Goal: Task Accomplishment & Management: Use online tool/utility

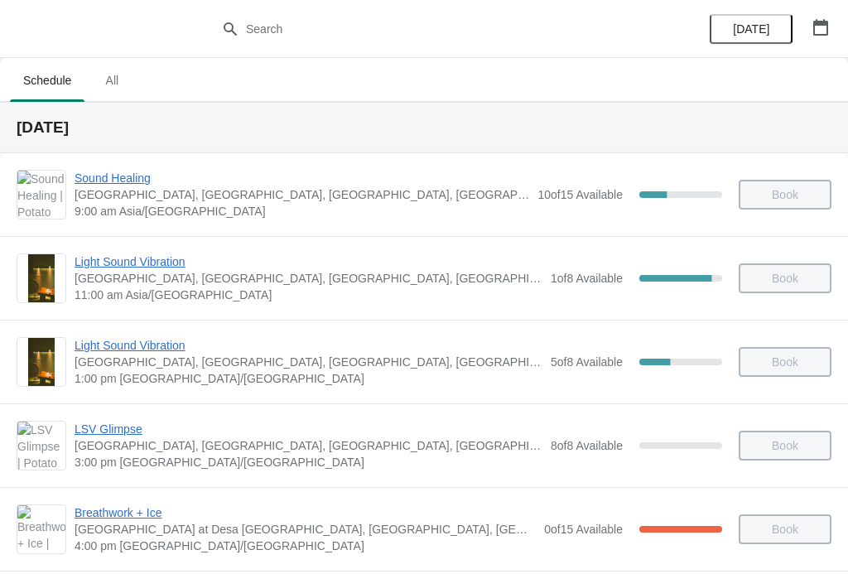
click at [134, 245] on div "Light Sound Vibration Potato Head Suites & Studios, Jalan Petitenget, Seminyak,…" at bounding box center [424, 278] width 848 height 84
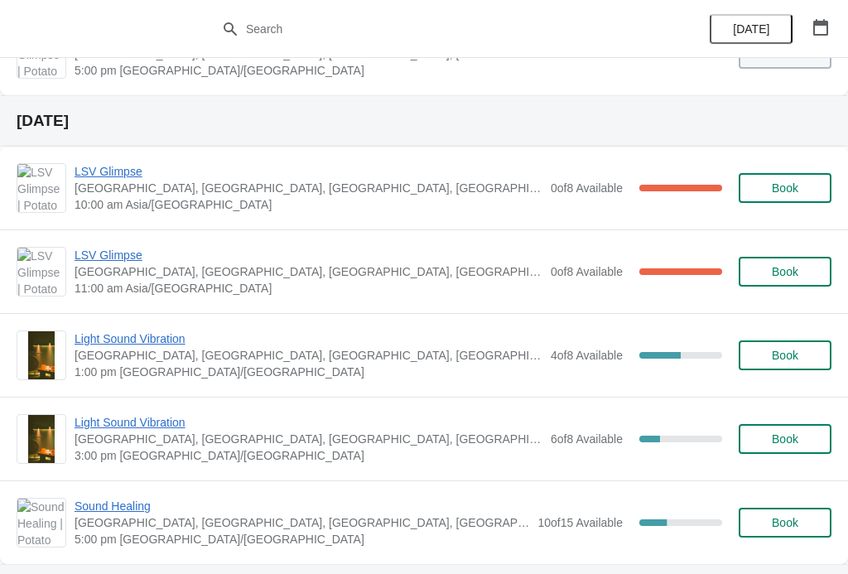
scroll to position [556, 0]
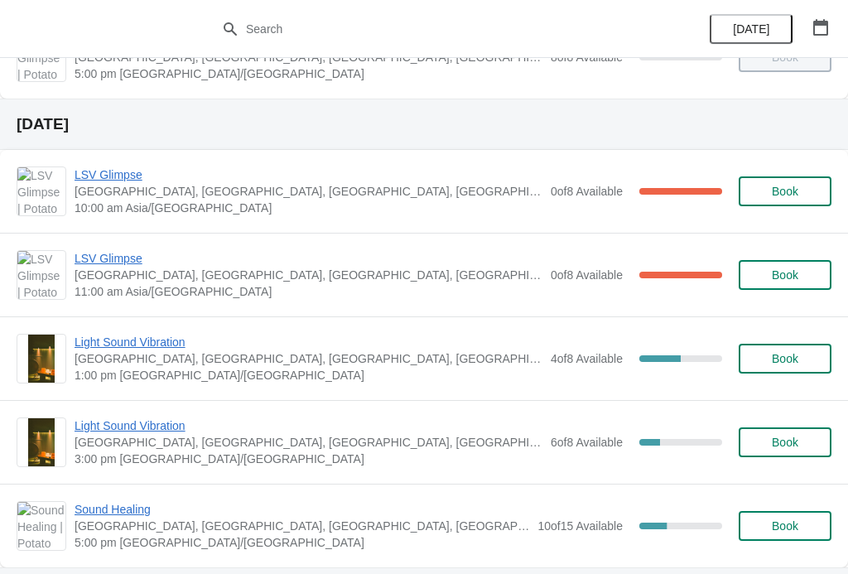
click at [84, 179] on span "LSV Glimpse" at bounding box center [309, 174] width 468 height 17
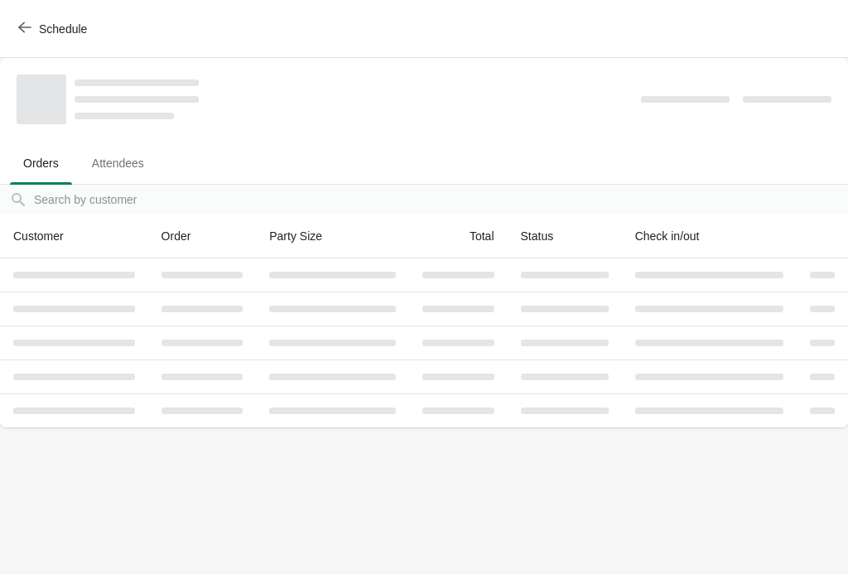
scroll to position [0, 0]
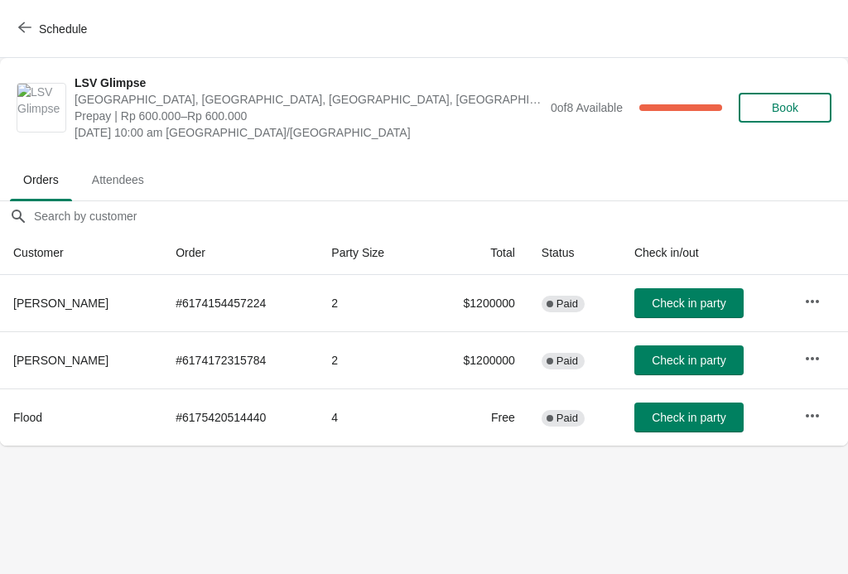
click at [706, 345] on button "Check in party" at bounding box center [688, 360] width 109 height 30
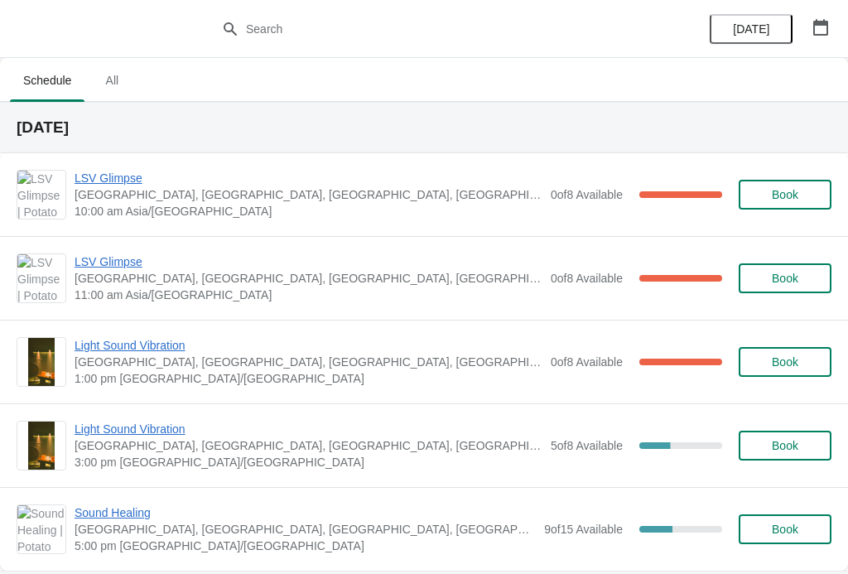
click at [105, 256] on span "LSV Glimpse" at bounding box center [309, 261] width 468 height 17
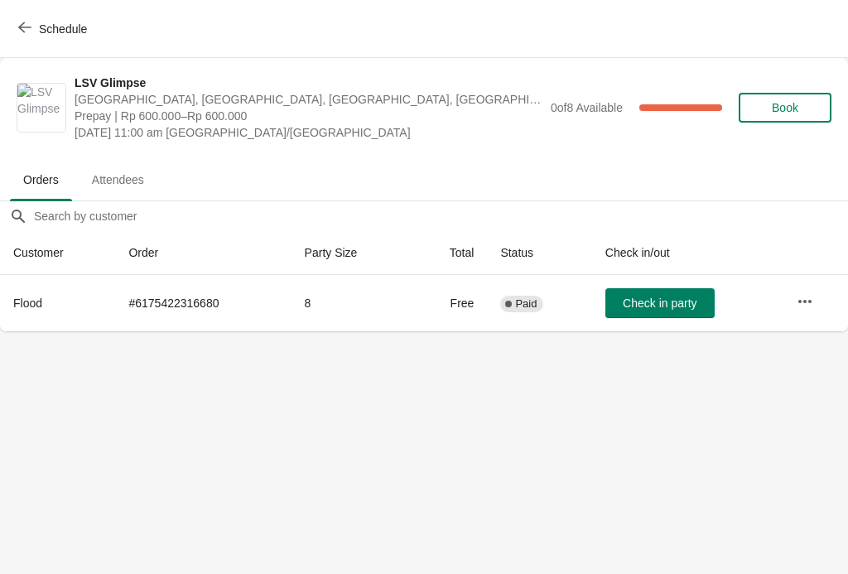
click at [31, 15] on button "Schedule" at bounding box center [54, 29] width 92 height 30
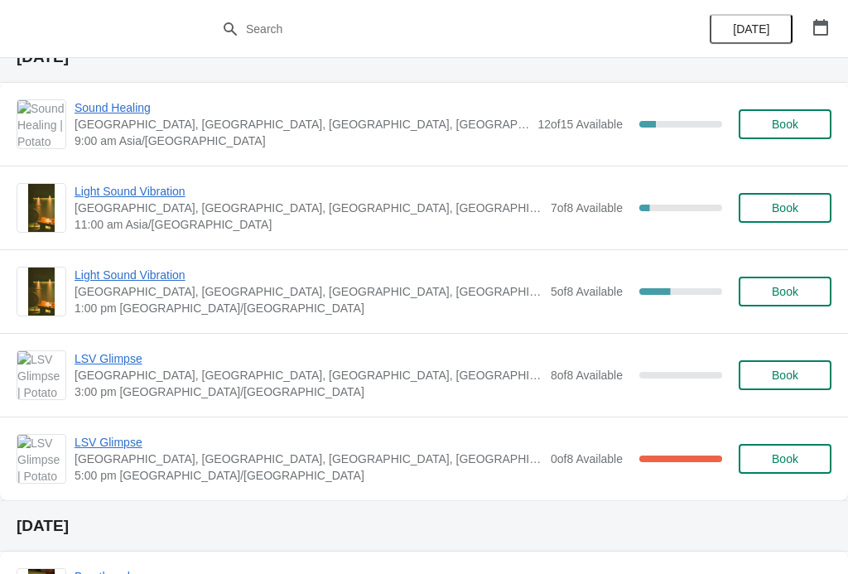
scroll to position [545, 0]
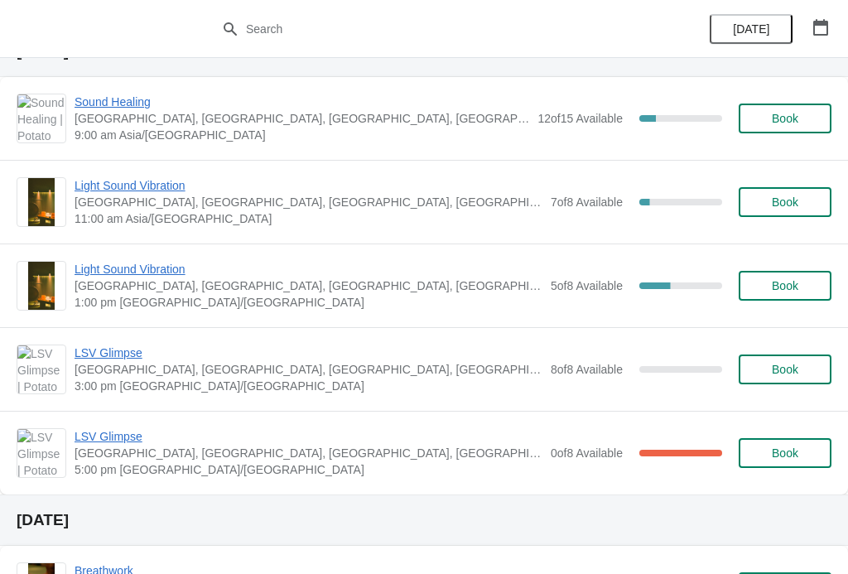
click at [100, 357] on span "LSV Glimpse" at bounding box center [309, 352] width 468 height 17
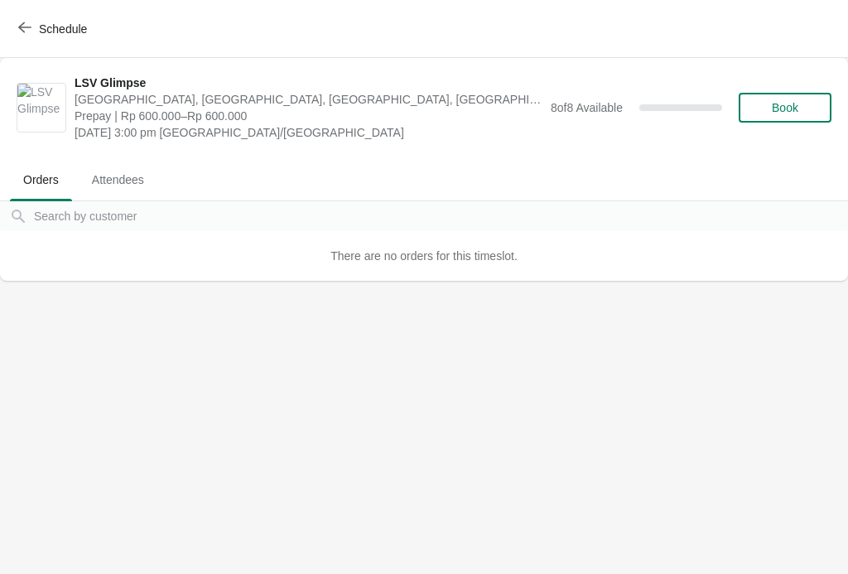
click at [12, 43] on button "Schedule" at bounding box center [54, 29] width 92 height 30
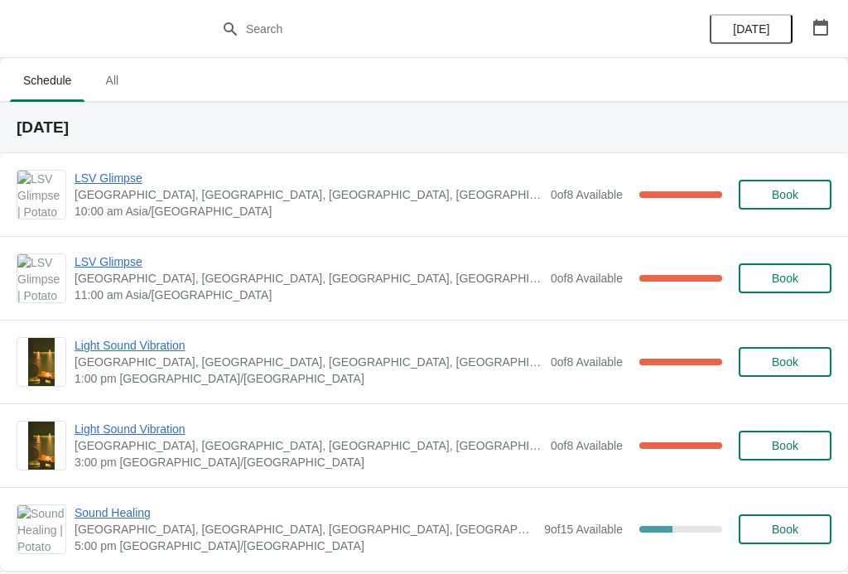
click at [94, 185] on span "LSV Glimpse" at bounding box center [309, 178] width 468 height 17
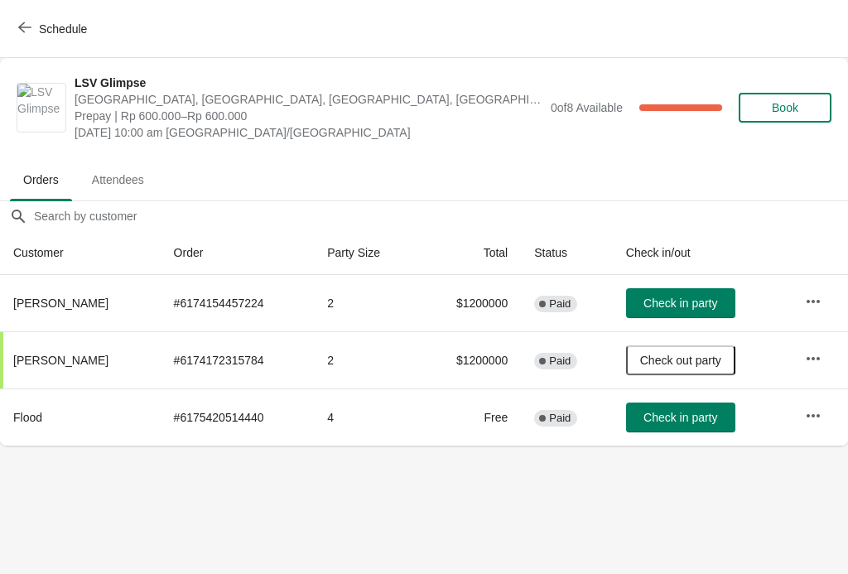
click at [668, 349] on button "Check out party" at bounding box center [680, 360] width 109 height 30
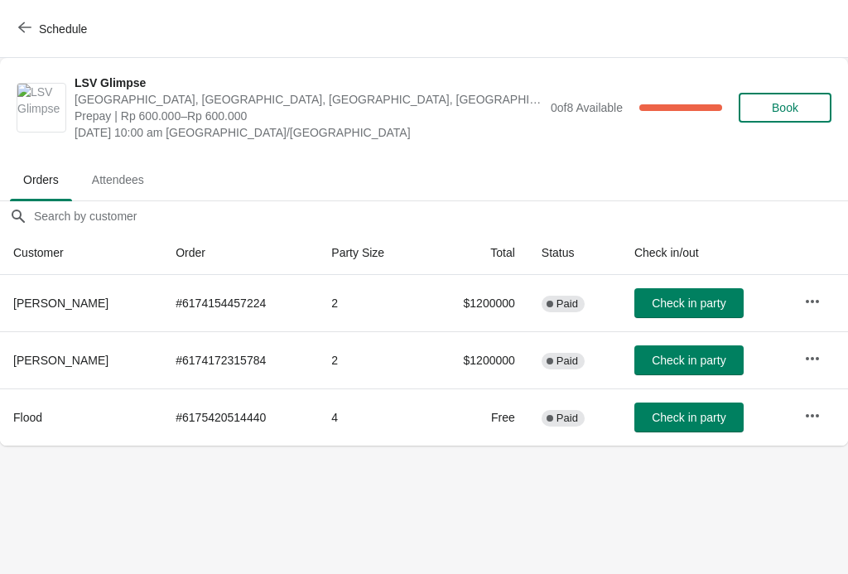
click at [820, 336] on td at bounding box center [819, 359] width 57 height 57
click at [800, 349] on button "button" at bounding box center [812, 359] width 30 height 30
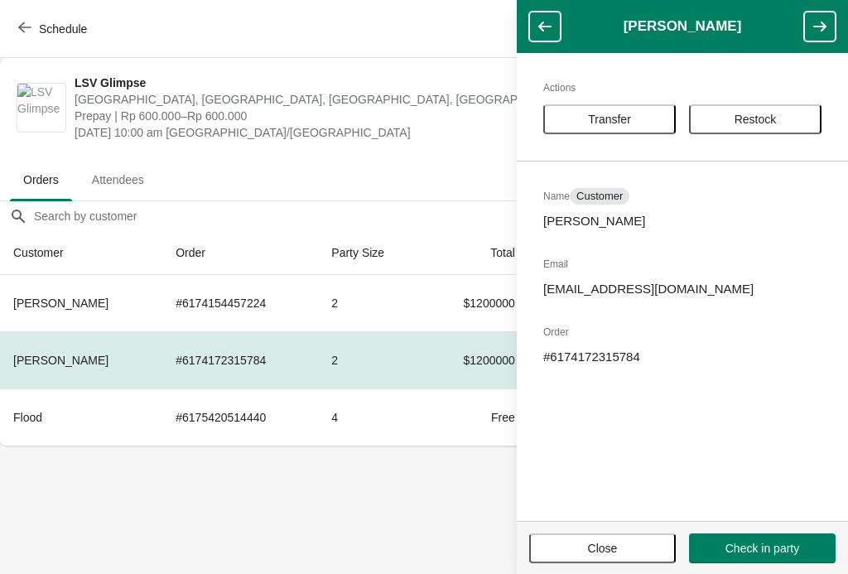
click at [608, 116] on span "Transfer" at bounding box center [609, 119] width 43 height 13
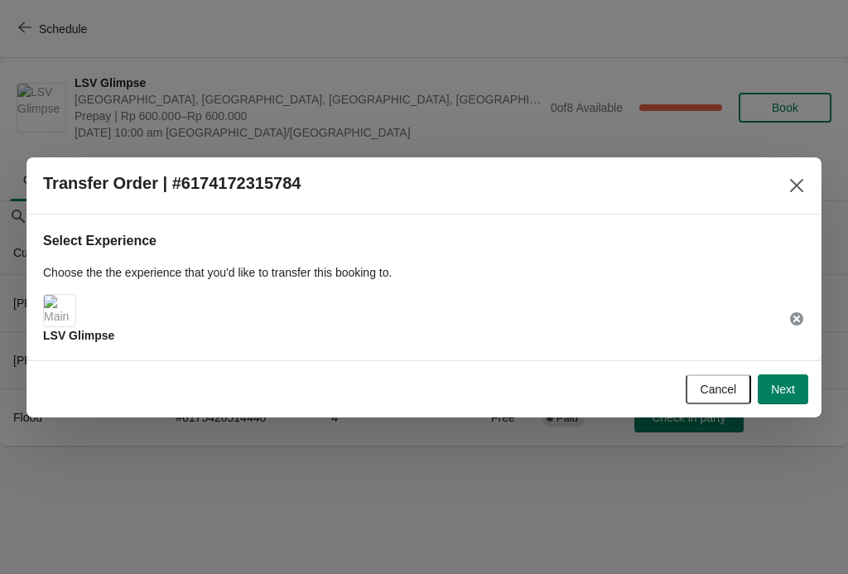
click at [770, 374] on button "Next" at bounding box center [783, 389] width 51 height 30
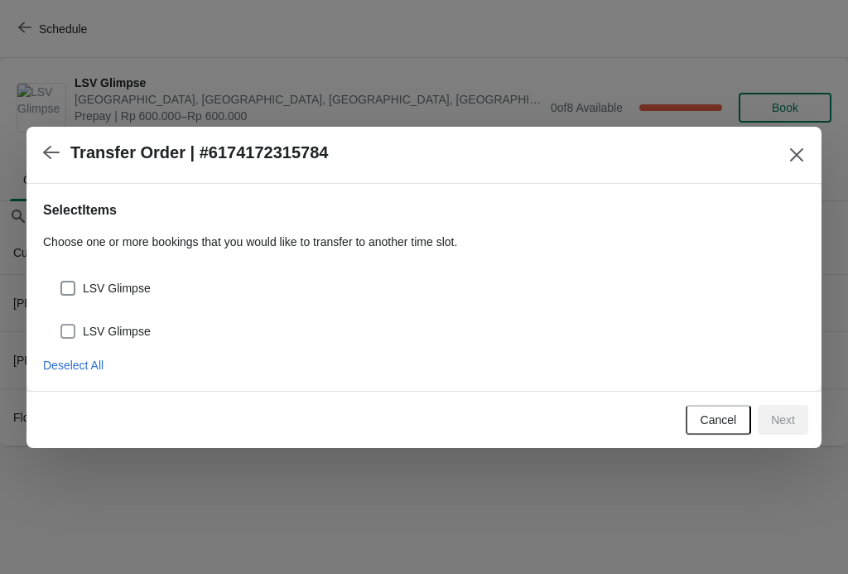
click at [64, 337] on span at bounding box center [67, 331] width 15 height 15
click at [61, 325] on input "LSV Glimpse" at bounding box center [60, 324] width 1 height 1
checkbox input "true"
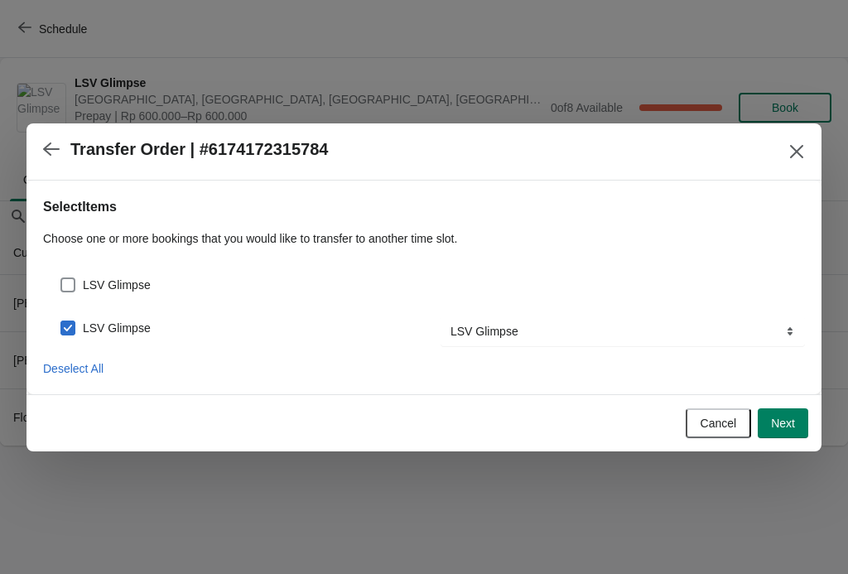
click at [73, 288] on span at bounding box center [67, 284] width 15 height 15
click at [61, 278] on input "LSV Glimpse" at bounding box center [60, 277] width 1 height 1
checkbox input "true"
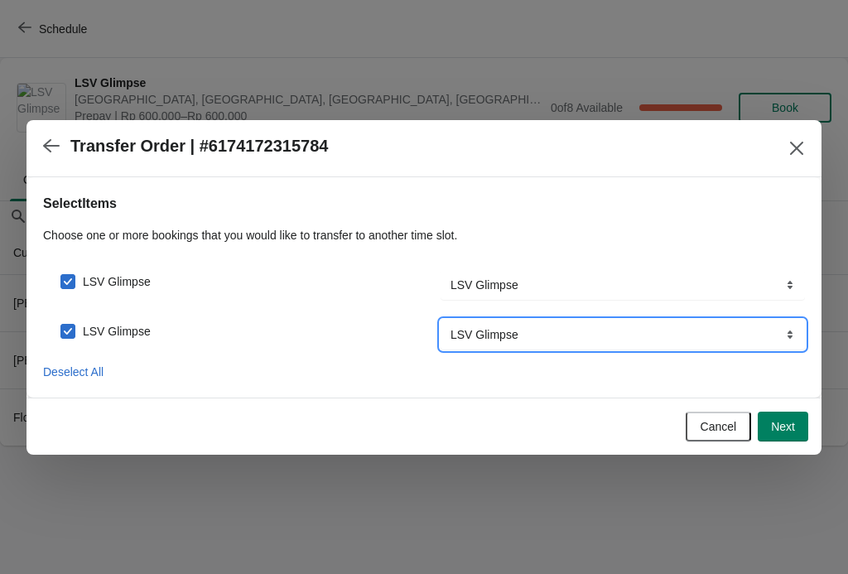
click at [597, 334] on select "LSV Glimpse" at bounding box center [622, 335] width 364 height 30
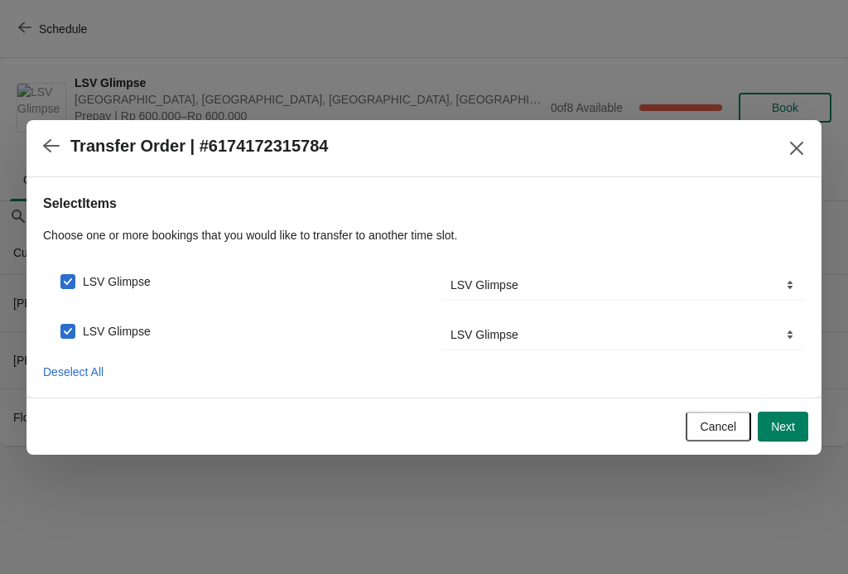
click at [784, 405] on div "Cancel Next" at bounding box center [420, 423] width 775 height 36
click at [776, 414] on button "Next" at bounding box center [783, 426] width 51 height 30
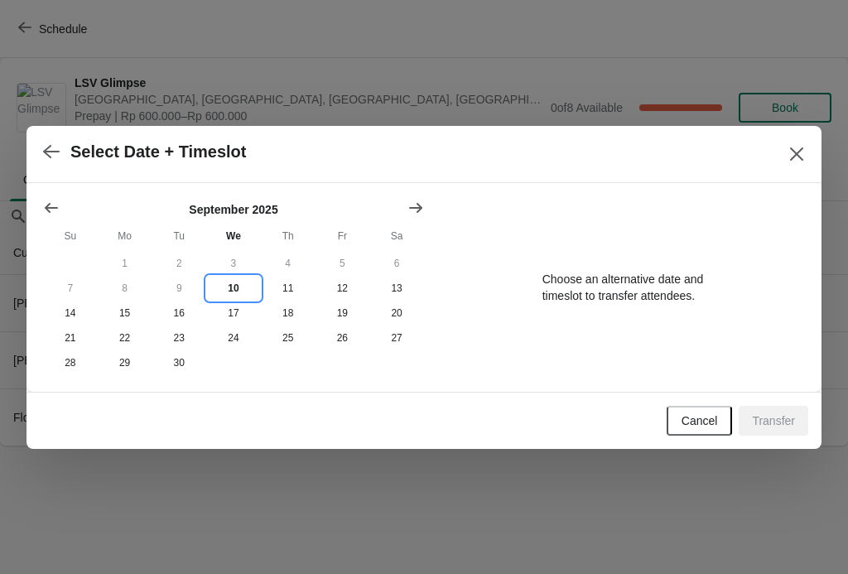
click at [240, 281] on button "10" at bounding box center [233, 288] width 55 height 25
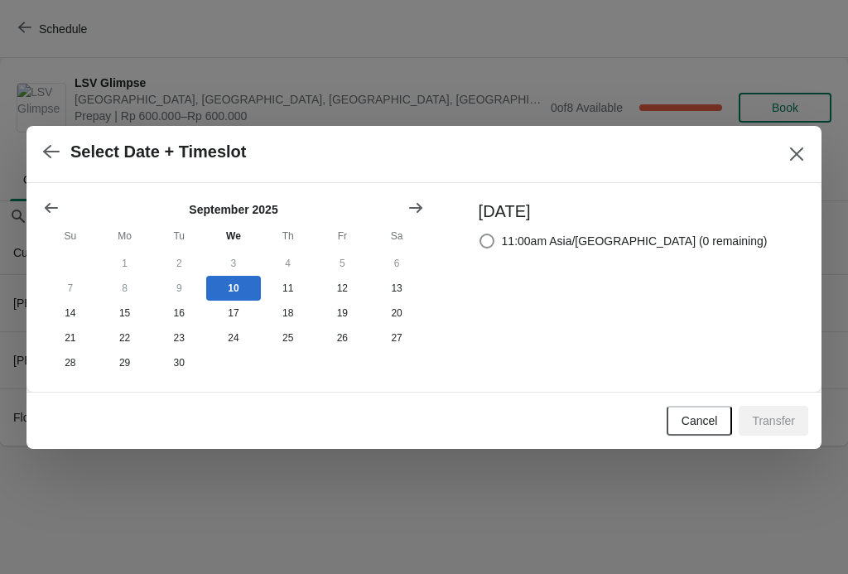
click at [684, 431] on button "Cancel" at bounding box center [699, 421] width 66 height 30
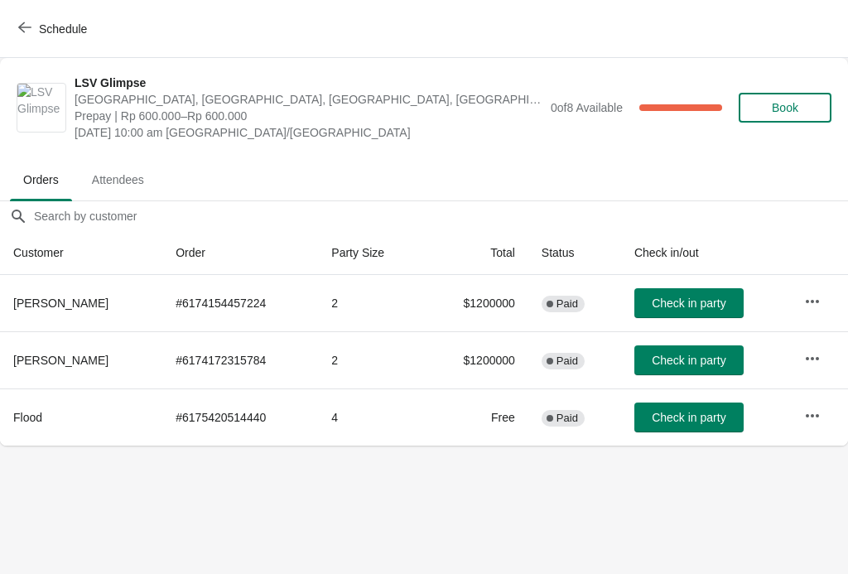
click at [817, 349] on button "button" at bounding box center [812, 359] width 30 height 30
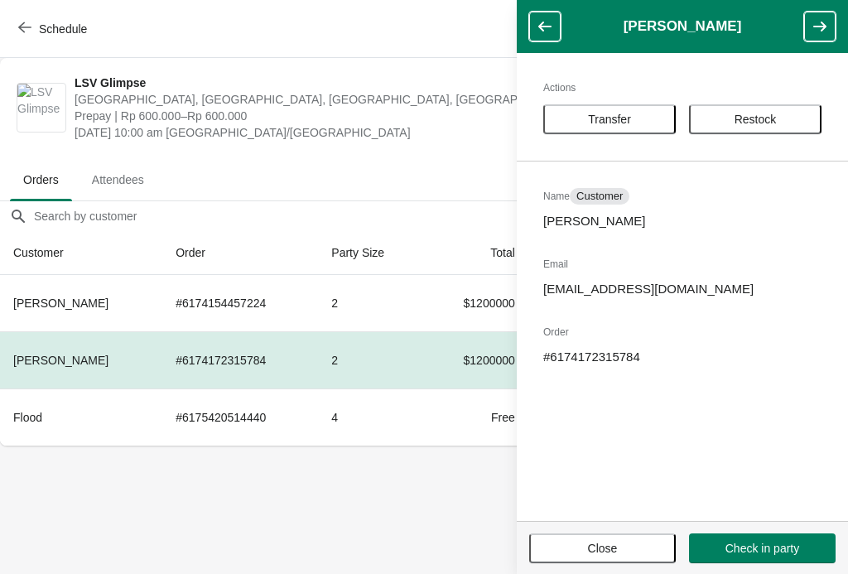
click at [774, 96] on div "Actions Transfer Restock Name Customer [PERSON_NAME] Email [EMAIL_ADDRESS][DOMA…" at bounding box center [682, 287] width 331 height 468
